Goal: Task Accomplishment & Management: Use online tool/utility

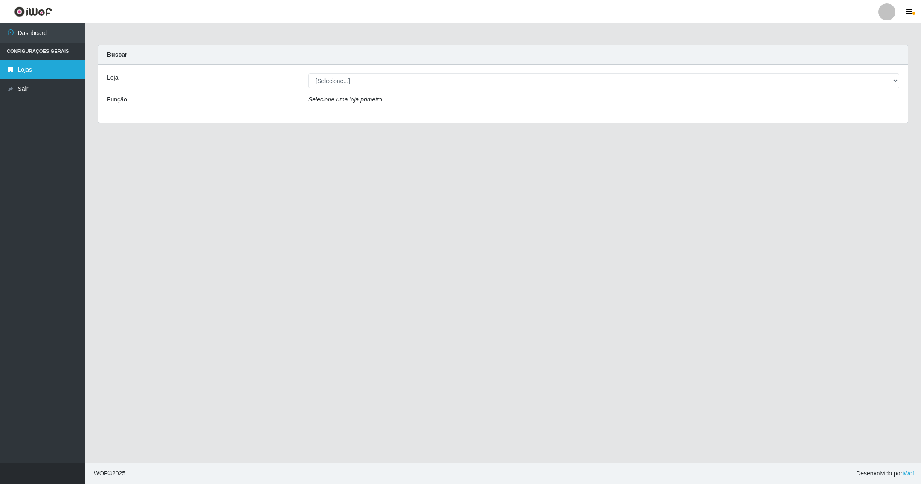
click at [71, 67] on link "Lojas" at bounding box center [42, 69] width 85 height 19
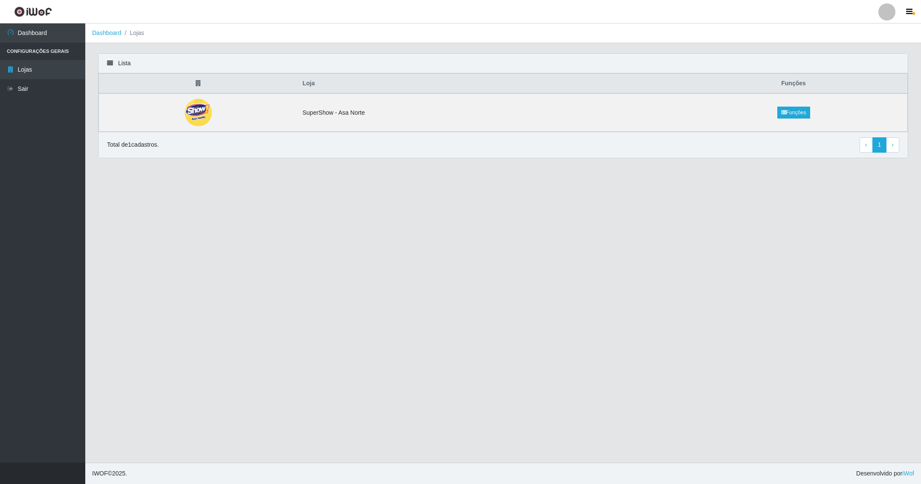
click at [137, 32] on li "Lojas" at bounding box center [133, 33] width 23 height 9
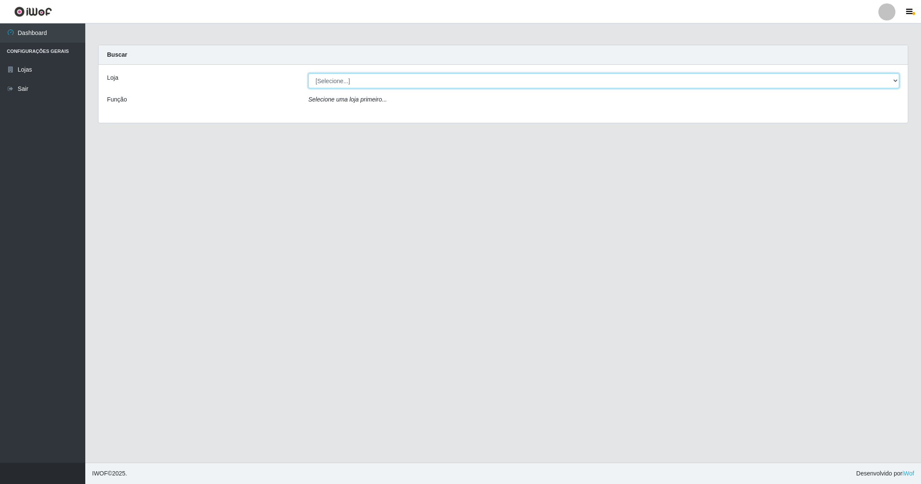
click at [351, 83] on select "[Selecione...] SuperShow - Asa Norte" at bounding box center [603, 80] width 591 height 15
select select "71"
click at [308, 73] on select "[Selecione...] SuperShow - Asa Norte" at bounding box center [603, 80] width 591 height 15
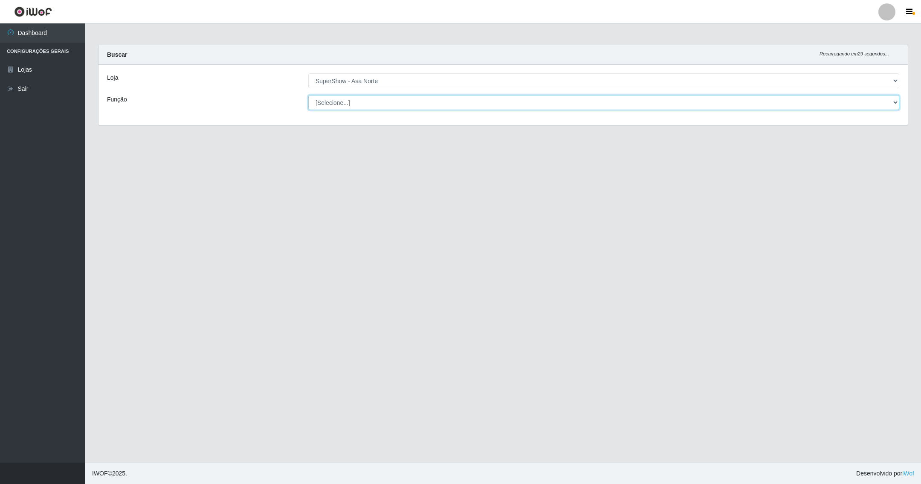
click at [360, 104] on select "[Selecione...] ASG ASG + ASG ++ Auxiliar de Depósito Auxiliar de Depósito + Aux…" at bounding box center [603, 102] width 591 height 15
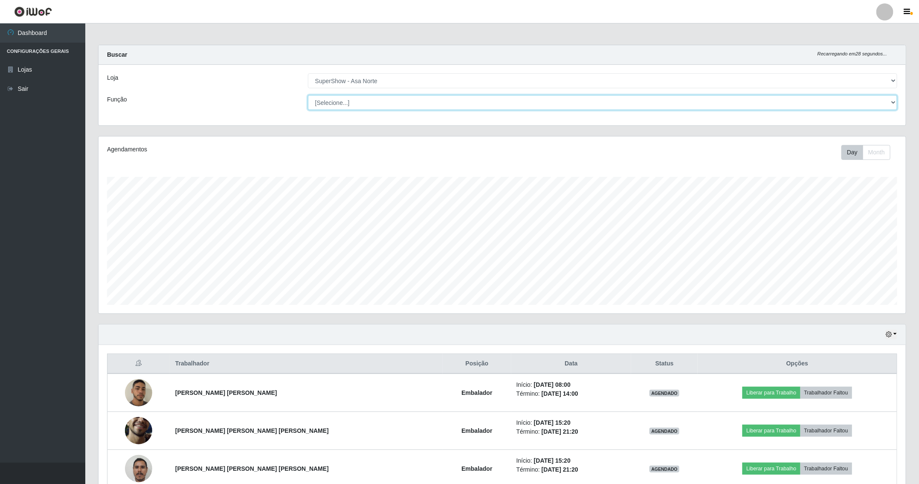
scroll to position [178, 807]
click at [191, 319] on div "Agendamentos Day Month" at bounding box center [502, 230] width 821 height 188
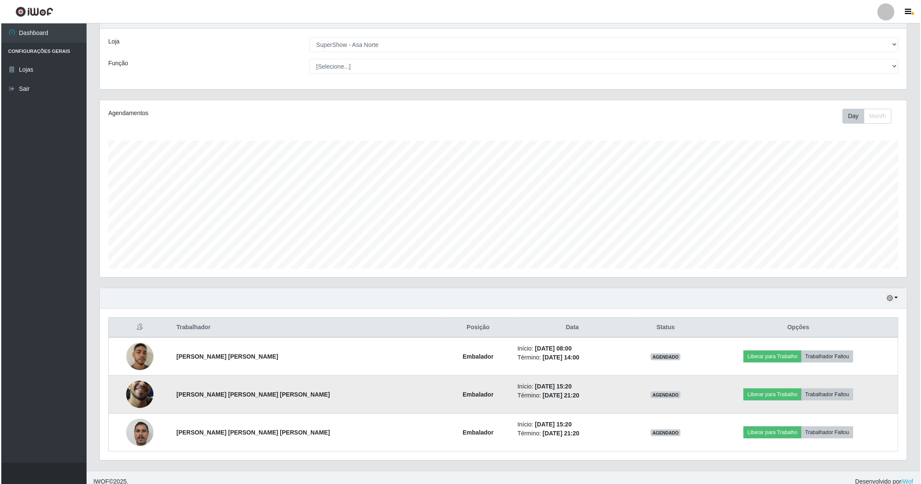
scroll to position [47, 0]
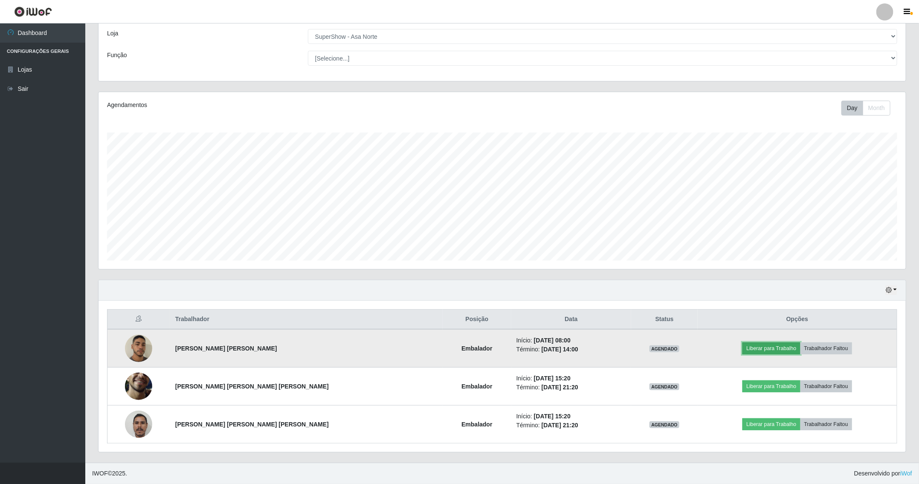
click at [753, 352] on button "Liberar para Trabalho" at bounding box center [772, 349] width 58 height 12
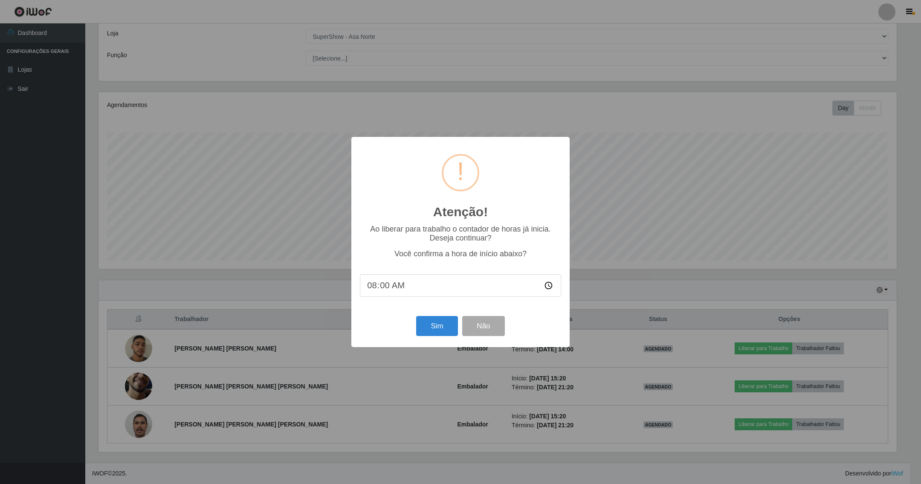
drag, startPoint x: 374, startPoint y: 284, endPoint x: 370, endPoint y: 288, distance: 5.4
click at [372, 284] on input "08:00" at bounding box center [460, 285] width 201 height 23
click at [378, 288] on input "08:00" at bounding box center [460, 285] width 201 height 23
type input "09:00"
click at [430, 325] on button "Sim" at bounding box center [436, 326] width 41 height 20
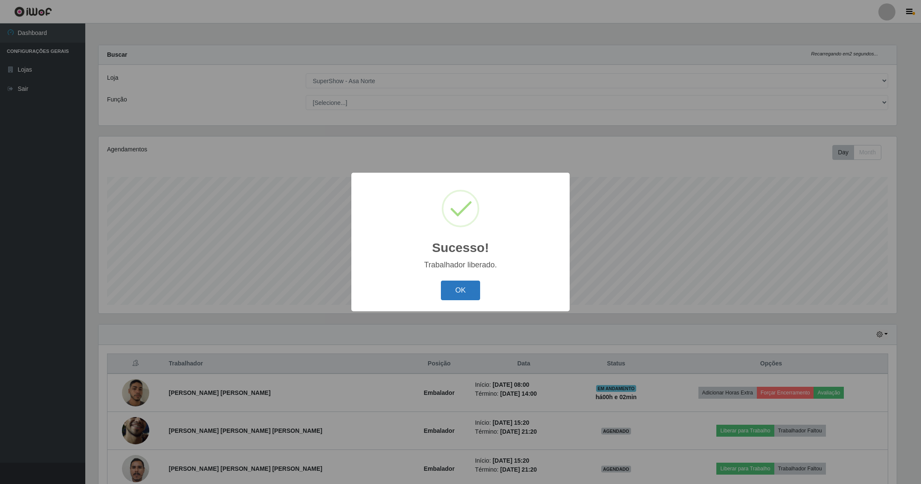
click at [454, 288] on button "OK" at bounding box center [461, 291] width 40 height 20
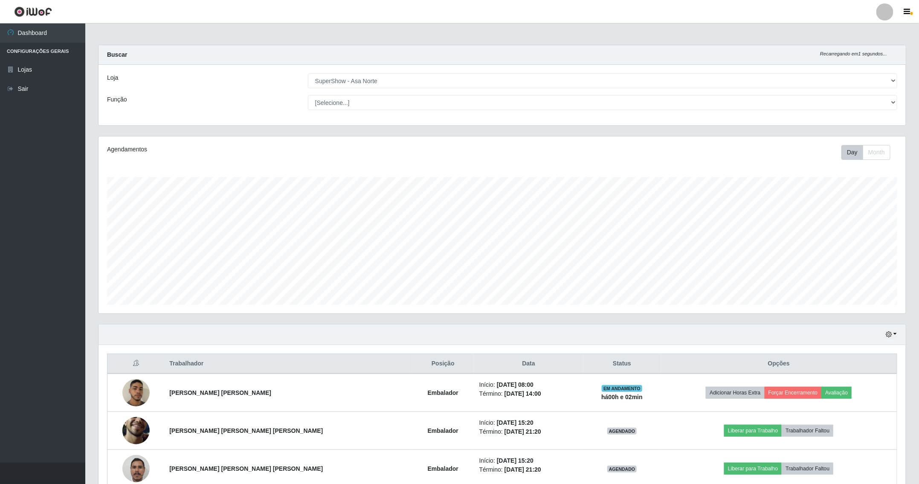
scroll to position [178, 807]
